Goal: Check status

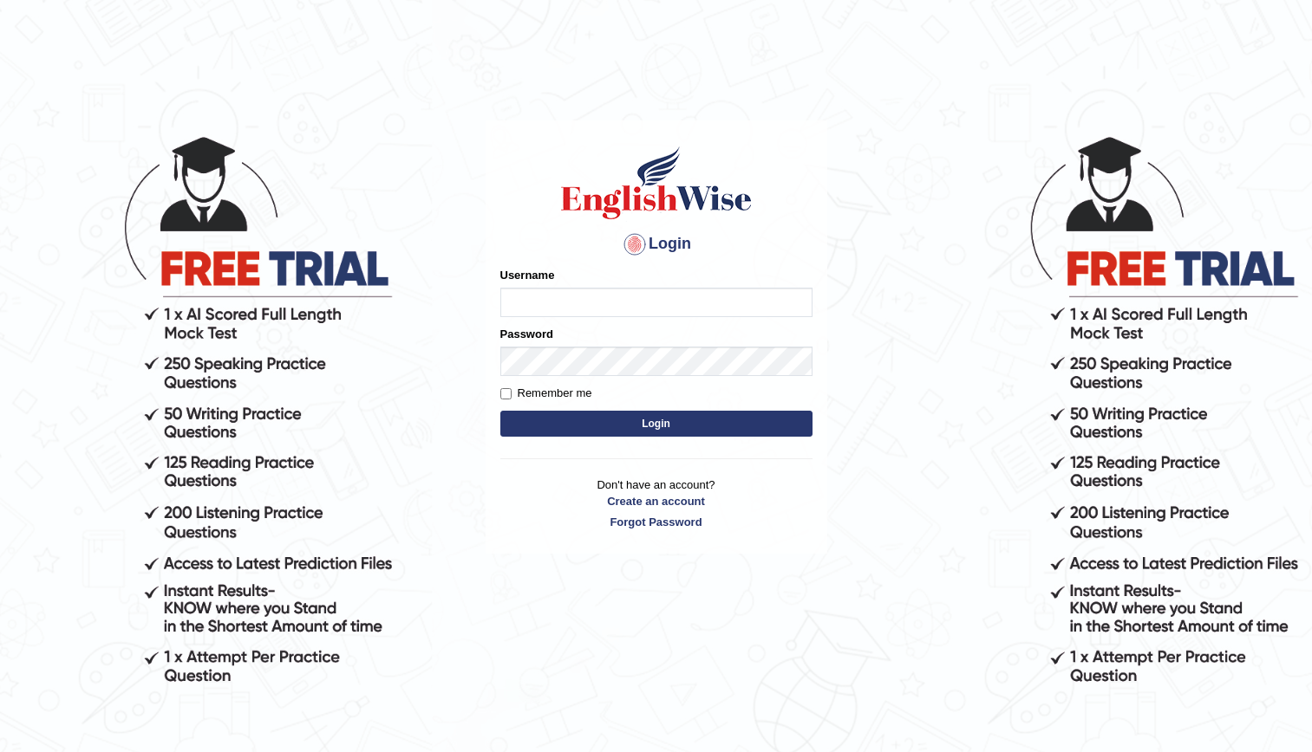
type input "kenia999"
click at [546, 430] on button "Login" at bounding box center [656, 424] width 312 height 26
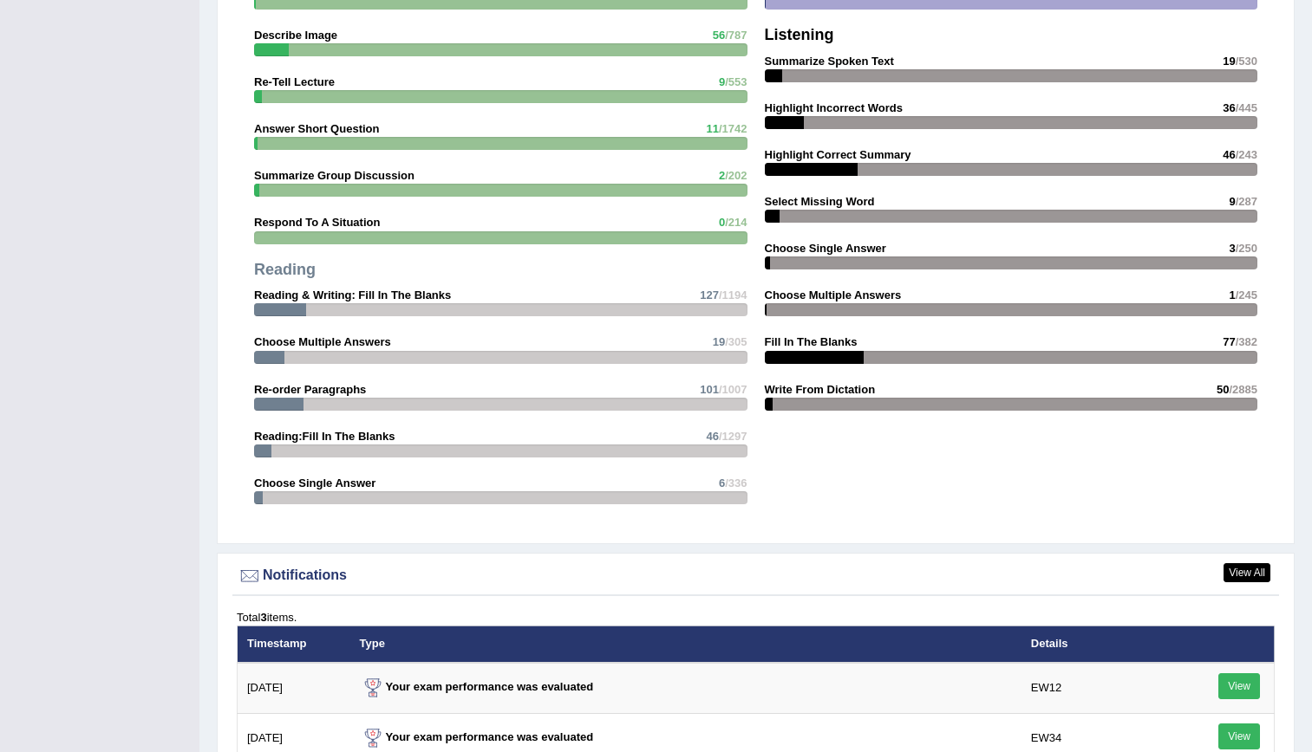
scroll to position [2063, 0]
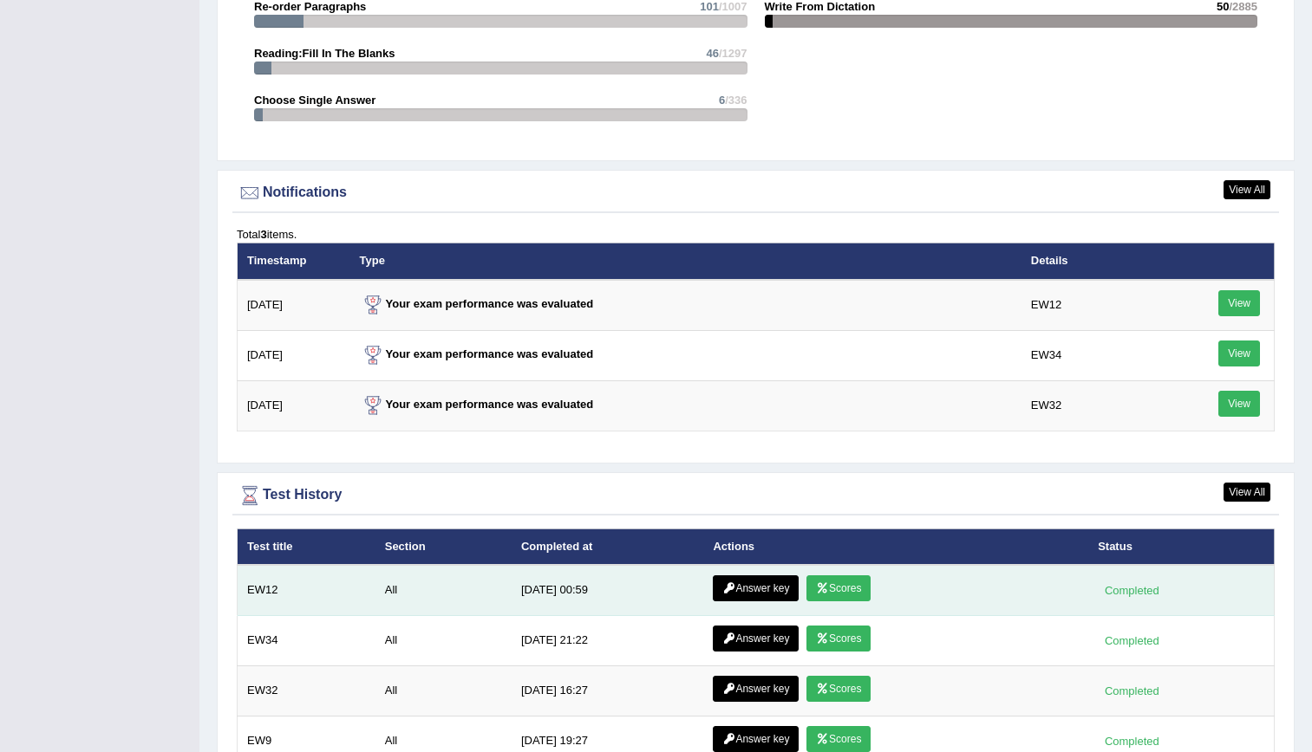
click at [838, 594] on link "Scores" at bounding box center [838, 589] width 64 height 26
